Goal: Information Seeking & Learning: Learn about a topic

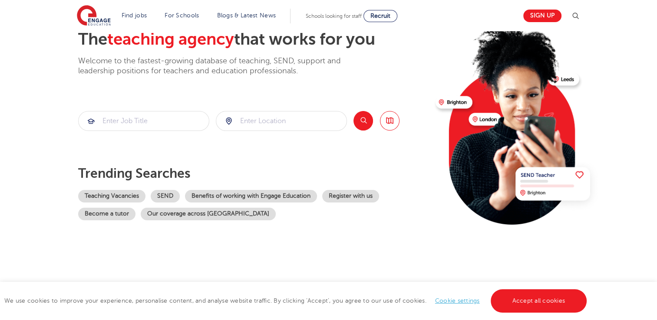
scroll to position [43, 0]
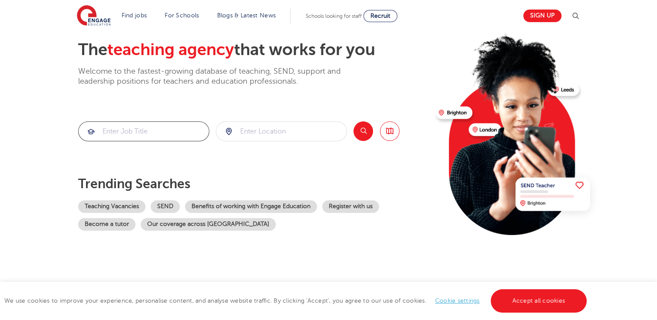
click at [163, 128] on input "search" at bounding box center [144, 131] width 130 height 19
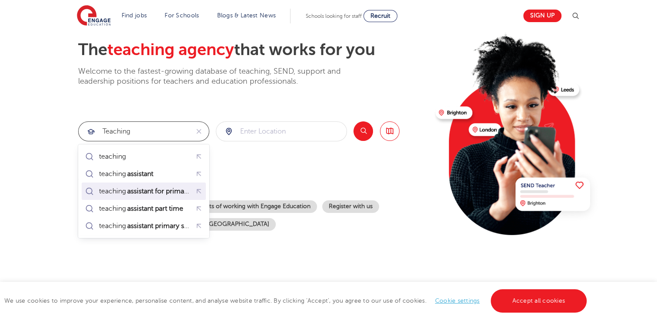
click at [155, 193] on mark "assistant for primary" at bounding box center [159, 191] width 66 height 10
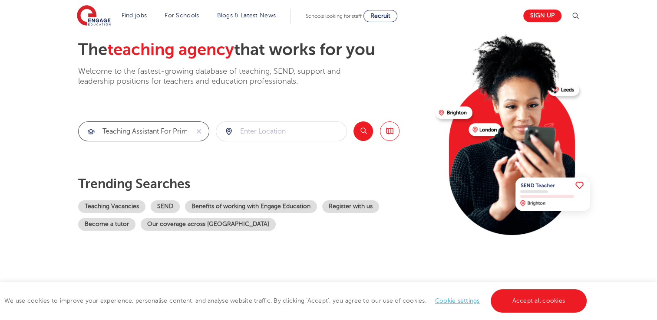
type input "teaching assistant for primary"
click at [257, 132] on input "search" at bounding box center [281, 131] width 130 height 19
click at [363, 133] on button "Search" at bounding box center [363, 132] width 20 height 20
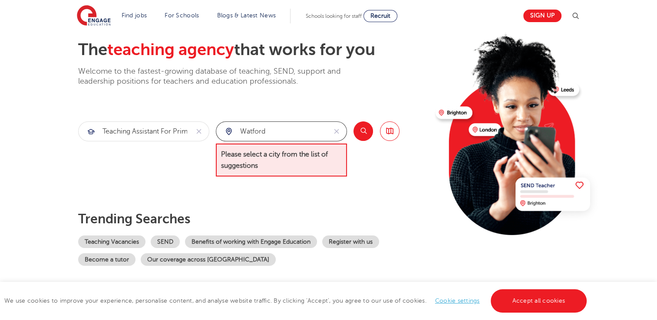
click at [288, 141] on input "Watford" at bounding box center [271, 131] width 110 height 19
type input "W"
type input "E"
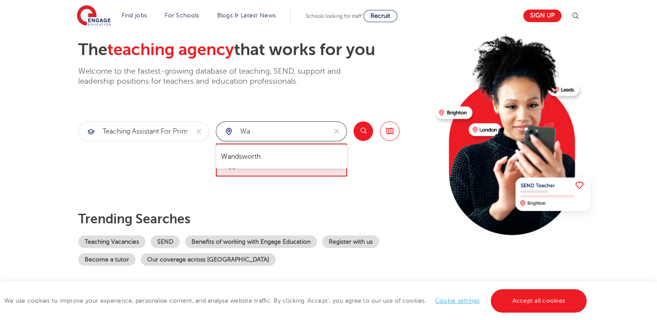
type input "W"
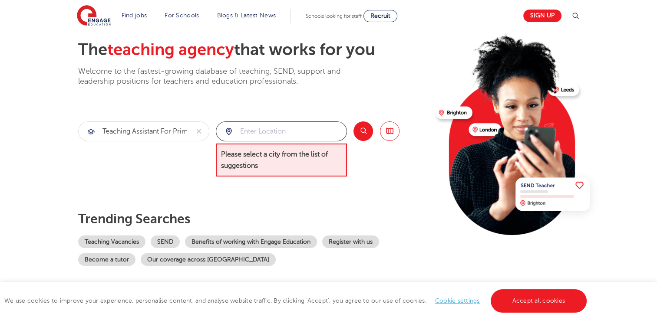
click button "Submit" at bounding box center [0, 0] width 0 height 0
click at [270, 131] on input "search" at bounding box center [281, 131] width 130 height 19
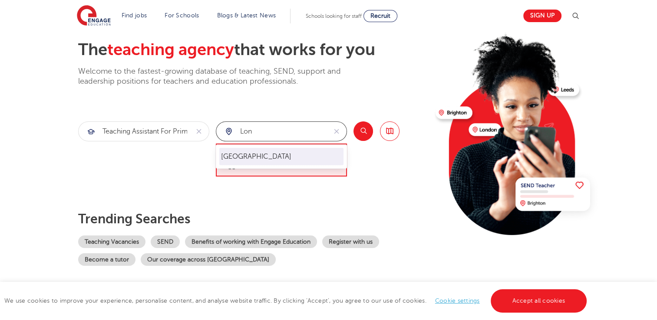
click at [266, 157] on li "[GEOGRAPHIC_DATA]" at bounding box center [281, 156] width 124 height 17
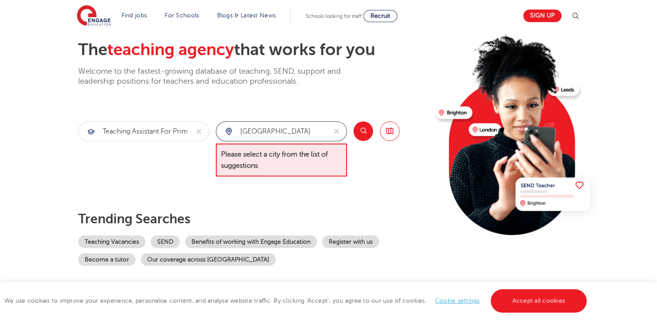
type input "[GEOGRAPHIC_DATA]"
click at [368, 131] on button "Search" at bounding box center [363, 132] width 20 height 20
